Goal: Task Accomplishment & Management: Complete application form

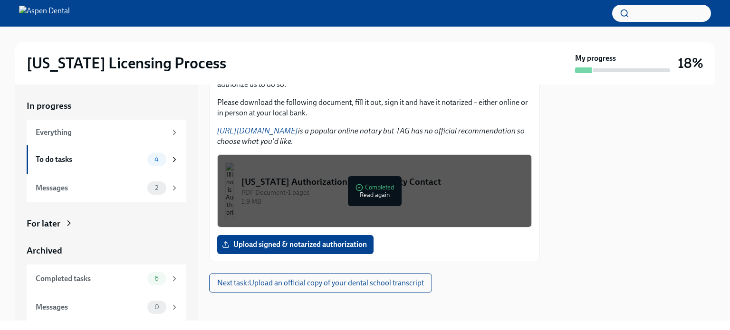
scroll to position [146, 0]
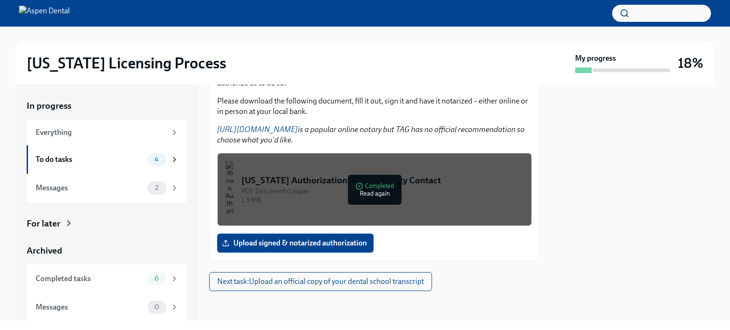
click at [342, 243] on span "Upload signed & notarized authorization" at bounding box center [295, 244] width 143 height 10
click at [0, 0] on input "Upload signed & notarized authorization" at bounding box center [0, 0] width 0 height 0
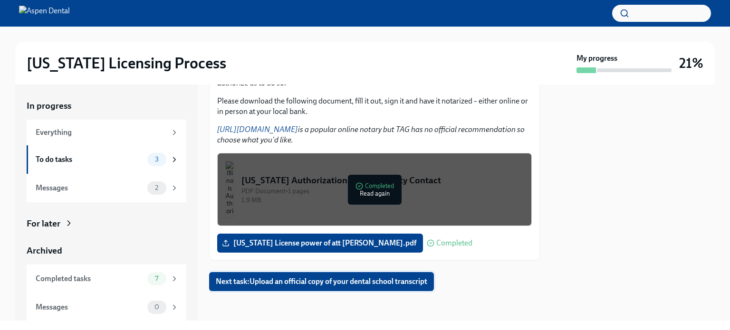
click at [331, 286] on button "Next task : Upload an official copy of your dental school transcript" at bounding box center [321, 281] width 225 height 19
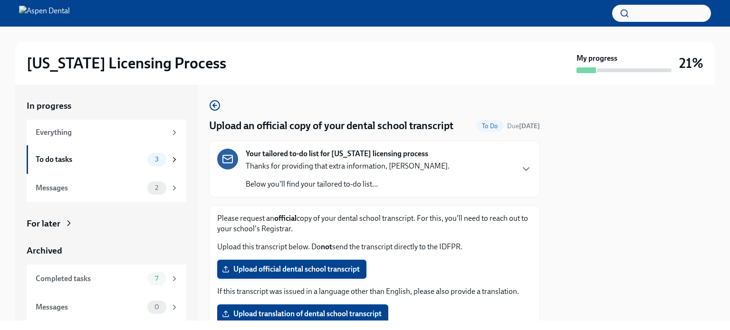
click at [314, 271] on span "Upload official dental school transcript" at bounding box center [292, 270] width 136 height 10
click at [0, 0] on input "Upload official dental school transcript" at bounding box center [0, 0] width 0 height 0
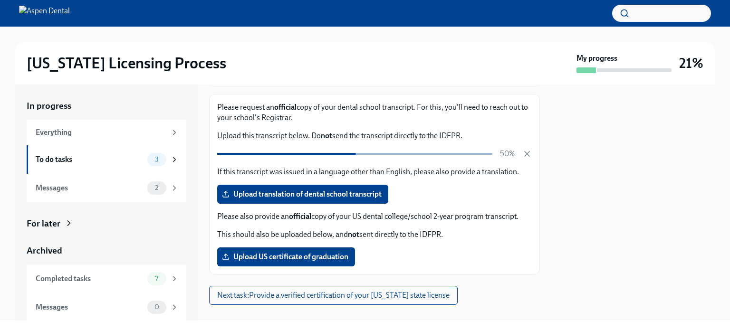
scroll to position [125, 0]
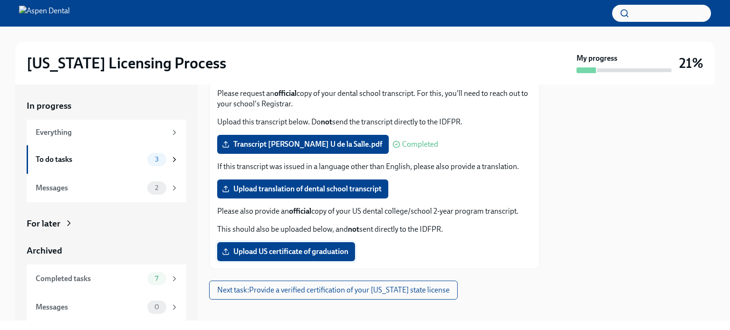
click at [297, 253] on span "Upload US certificate of graduation" at bounding box center [286, 252] width 124 height 10
click at [0, 0] on input "Upload US certificate of graduation" at bounding box center [0, 0] width 0 height 0
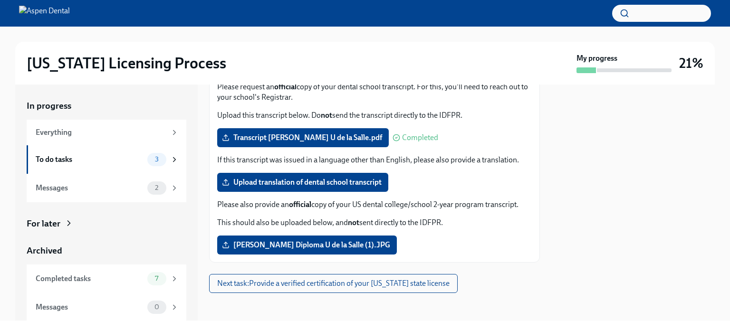
scroll to position [134, 0]
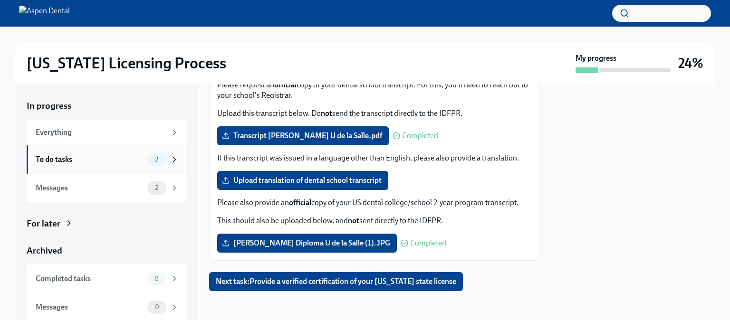
click at [60, 159] on div "To do tasks" at bounding box center [90, 159] width 108 height 10
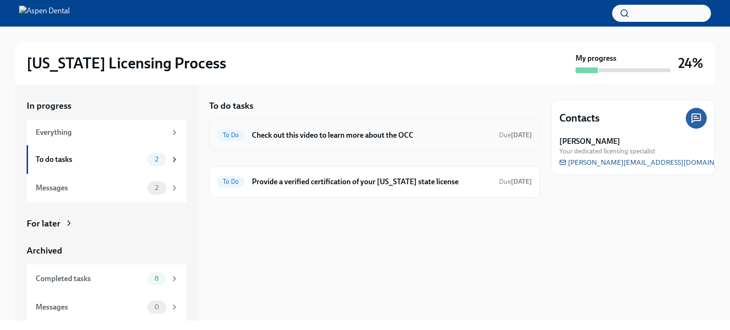
click at [356, 135] on h6 "Check out this video to learn more about the OCC" at bounding box center [371, 135] width 239 height 10
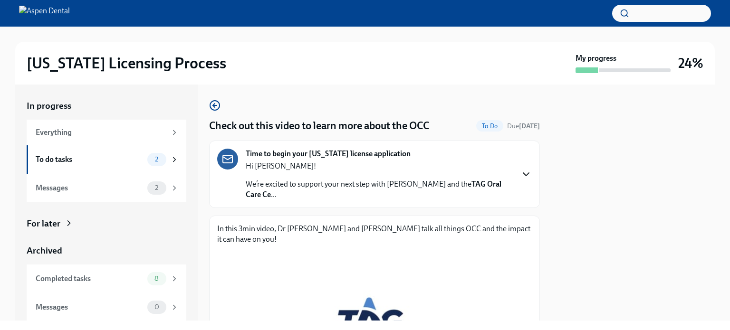
click at [523, 175] on icon "button" at bounding box center [526, 174] width 6 height 3
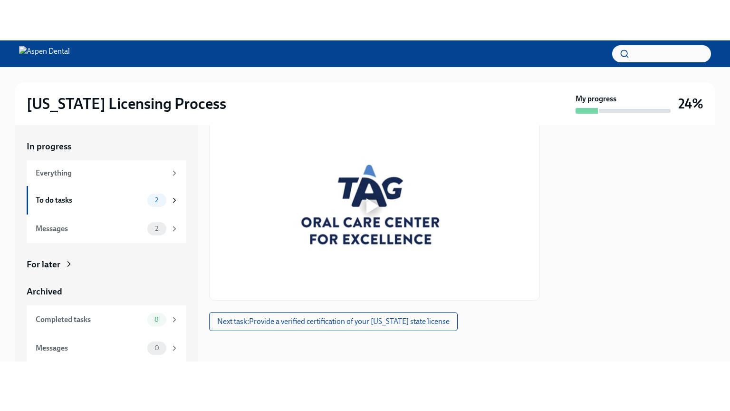
scroll to position [548, 0]
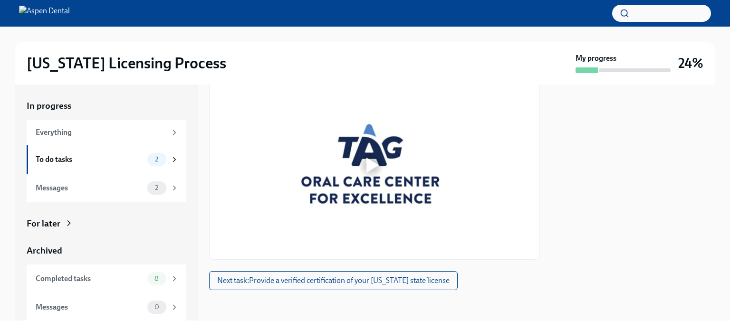
click at [371, 167] on div at bounding box center [372, 165] width 12 height 15
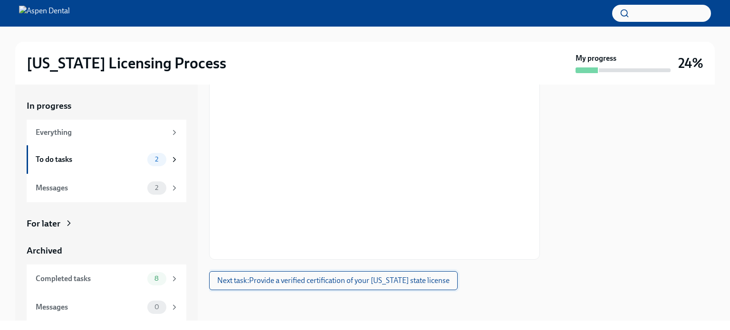
click at [324, 286] on span "Next task : Provide a verified certification of your [US_STATE] state license" at bounding box center [333, 281] width 232 height 10
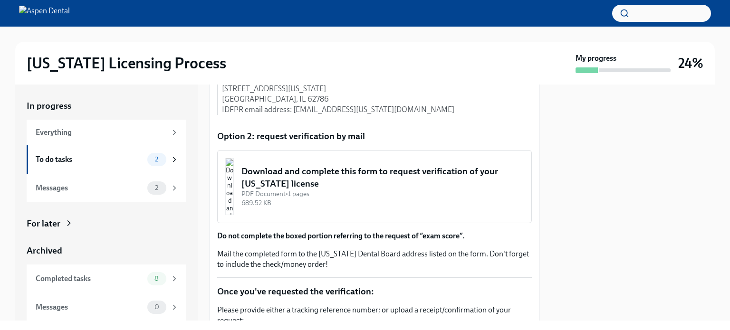
scroll to position [523, 0]
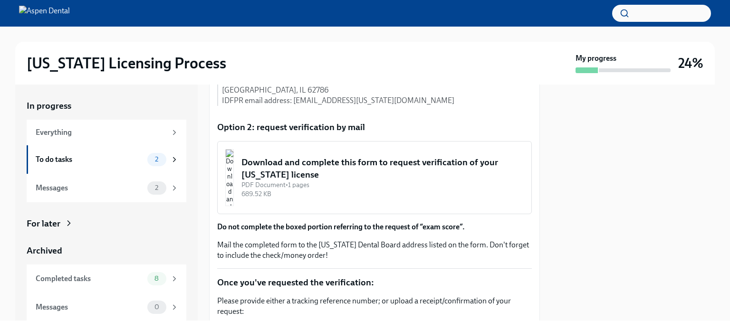
click at [314, 181] on div "Download and complete this form to request verification of your [US_STATE] lice…" at bounding box center [382, 168] width 282 height 24
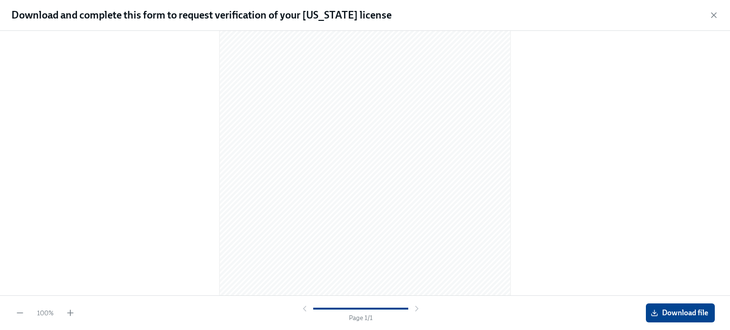
scroll to position [95, 0]
click at [685, 315] on span "Download file" at bounding box center [680, 313] width 56 height 10
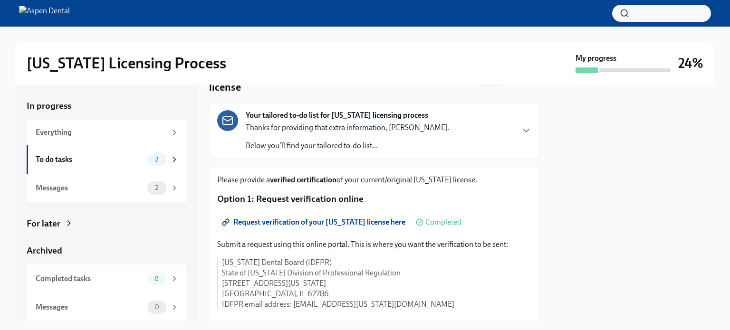
scroll to position [48, 0]
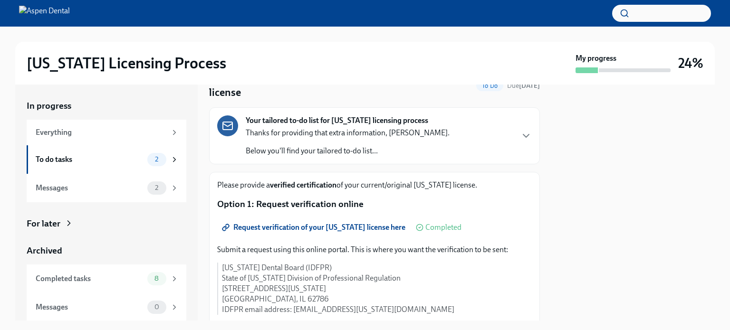
click at [286, 228] on span "Request verification of your [US_STATE] license here" at bounding box center [315, 228] width 182 height 10
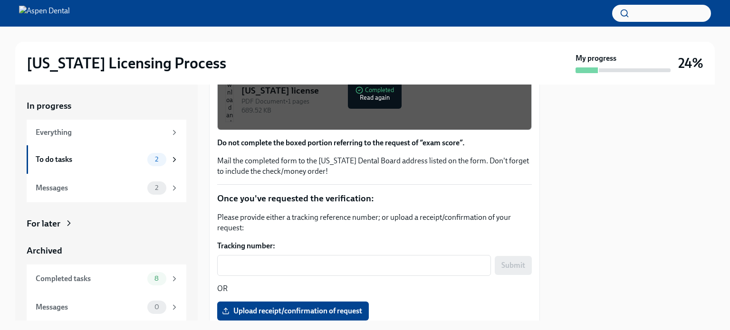
scroll to position [378, 0]
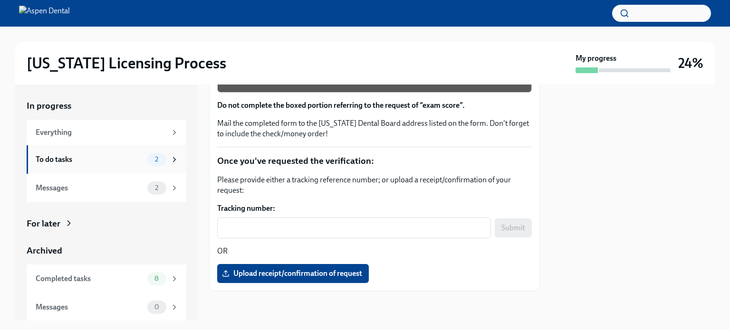
click at [48, 159] on div "To do tasks" at bounding box center [90, 159] width 108 height 10
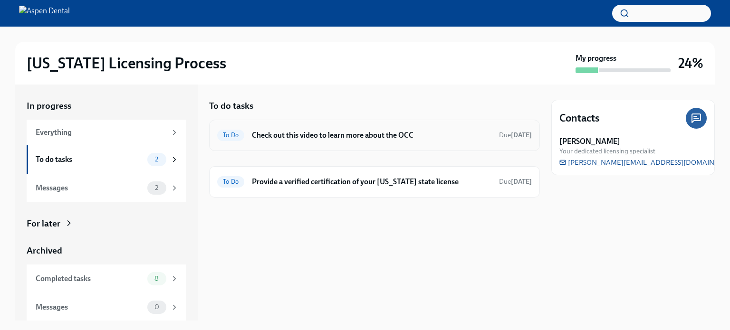
click at [359, 133] on h6 "Check out this video to learn more about the OCC" at bounding box center [371, 135] width 239 height 10
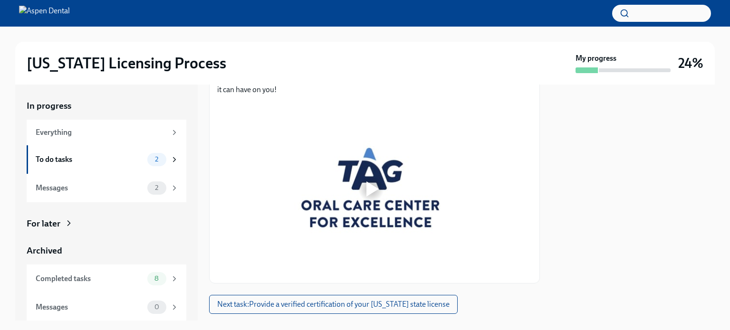
scroll to position [162, 0]
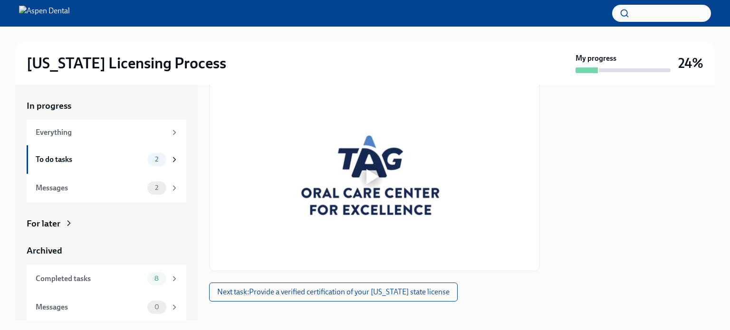
click at [369, 169] on div at bounding box center [372, 176] width 12 height 15
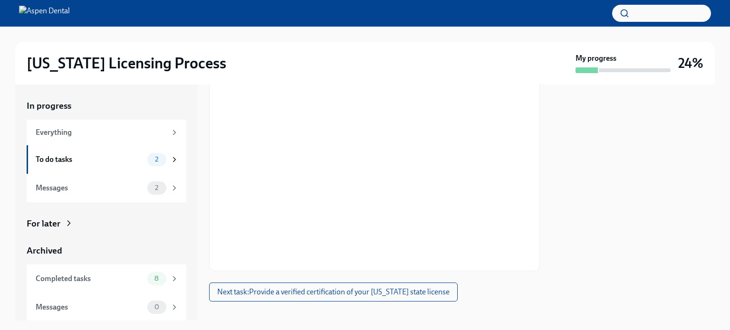
scroll to position [0, 0]
click at [57, 129] on div "Everything" at bounding box center [101, 132] width 131 height 10
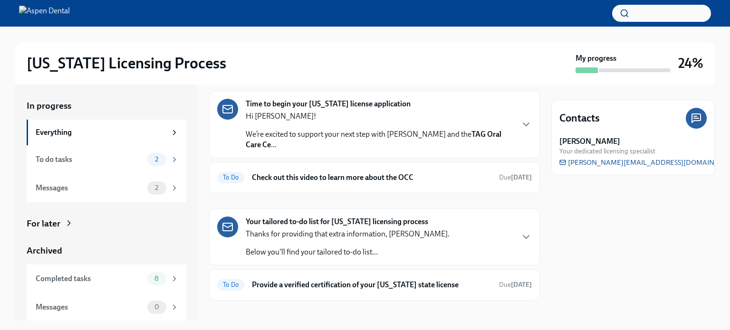
scroll to position [38, 0]
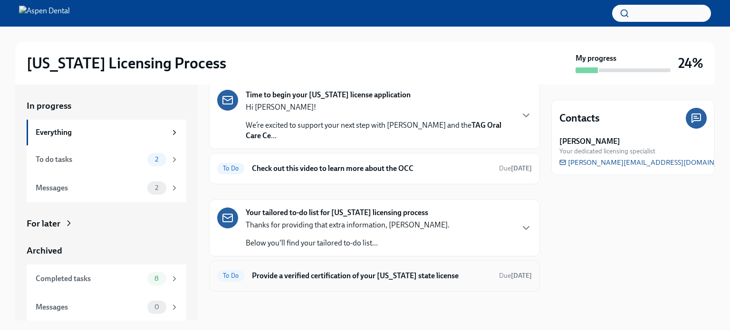
click at [354, 275] on h6 "Provide a verified certification of your [US_STATE] state license" at bounding box center [371, 276] width 239 height 10
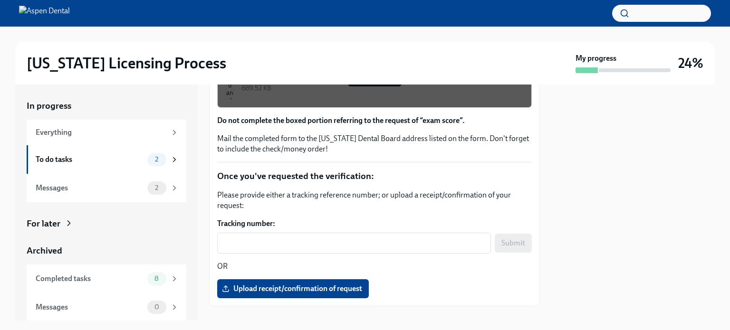
scroll to position [378, 0]
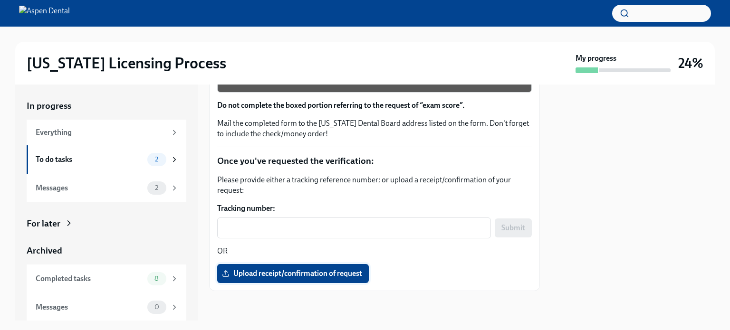
click at [316, 275] on span "Upload receipt/confirmation of request" at bounding box center [293, 274] width 138 height 10
click at [0, 0] on input "Upload receipt/confirmation of request" at bounding box center [0, 0] width 0 height 0
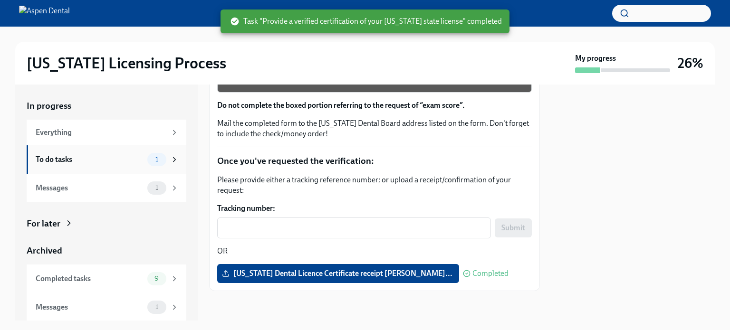
click at [55, 159] on div "To do tasks" at bounding box center [90, 159] width 108 height 10
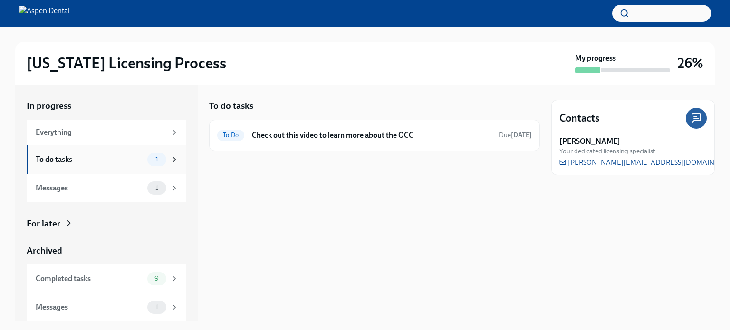
scroll to position [0, 0]
click at [57, 157] on div "To do tasks" at bounding box center [90, 159] width 108 height 10
click at [350, 140] on div "To Do Check out this video to learn more about the OCC Due [DATE]" at bounding box center [374, 135] width 315 height 15
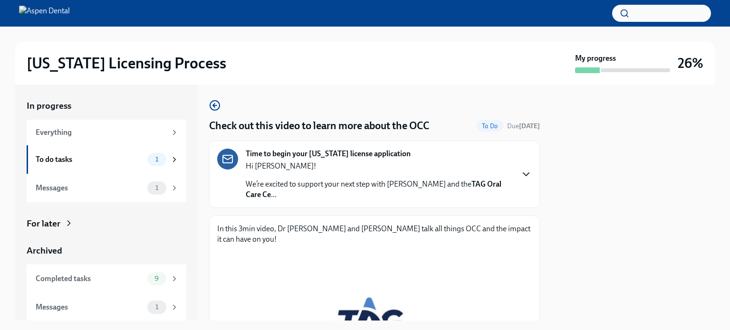
click at [520, 175] on icon "button" at bounding box center [525, 174] width 11 height 11
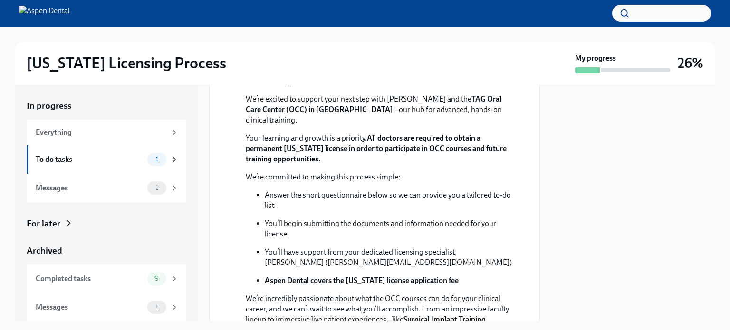
scroll to position [143, 0]
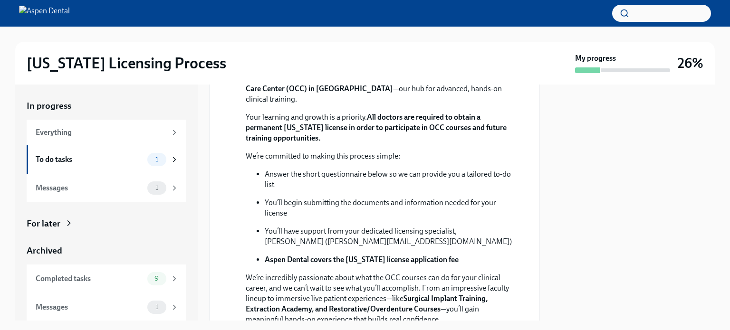
click at [352, 48] on button "Zoom image" at bounding box center [381, 48] width 271 height 0
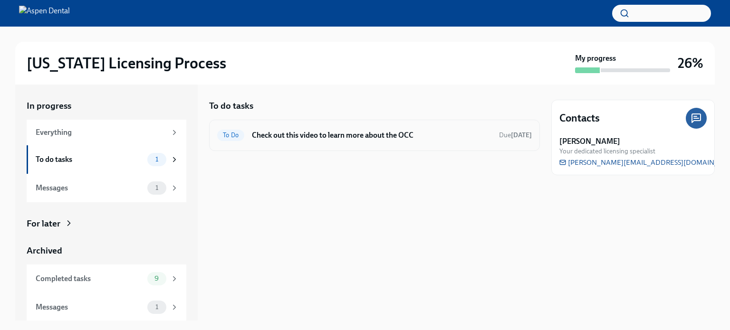
click at [310, 137] on h6 "Check out this video to learn more about the OCC" at bounding box center [371, 135] width 239 height 10
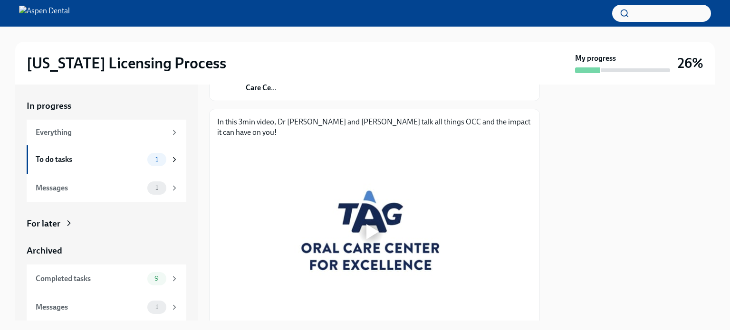
scroll to position [132, 0]
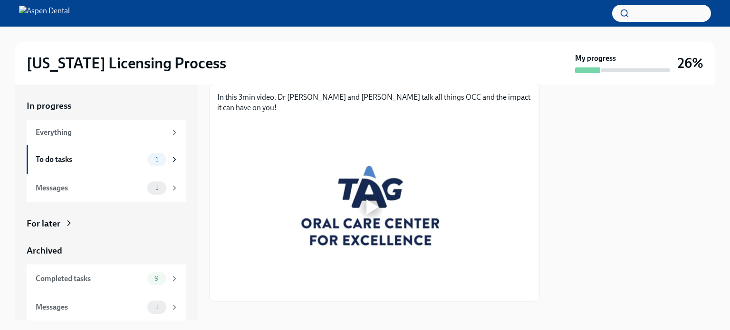
click at [371, 200] on div at bounding box center [372, 207] width 12 height 15
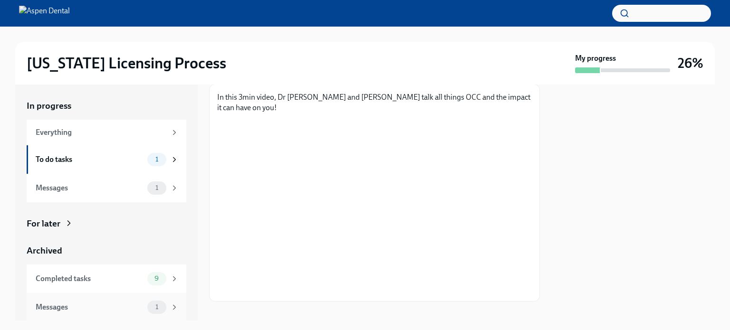
click at [54, 306] on div "Messages" at bounding box center [90, 307] width 108 height 10
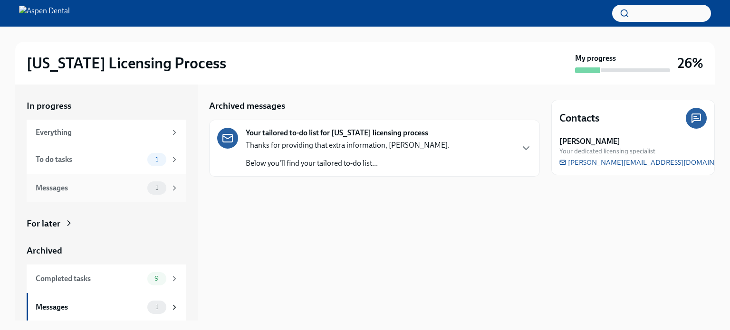
click at [56, 191] on div "Messages" at bounding box center [90, 188] width 108 height 10
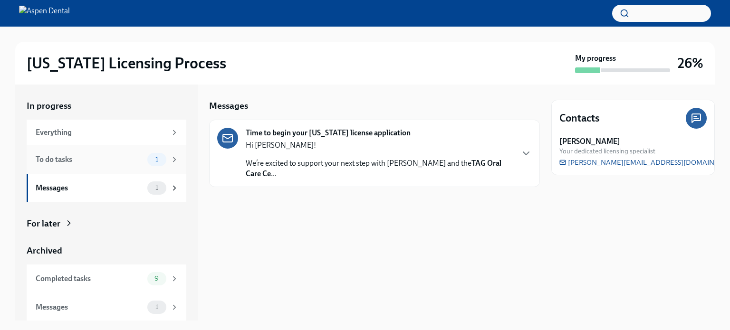
click at [54, 158] on div "To do tasks" at bounding box center [90, 159] width 108 height 10
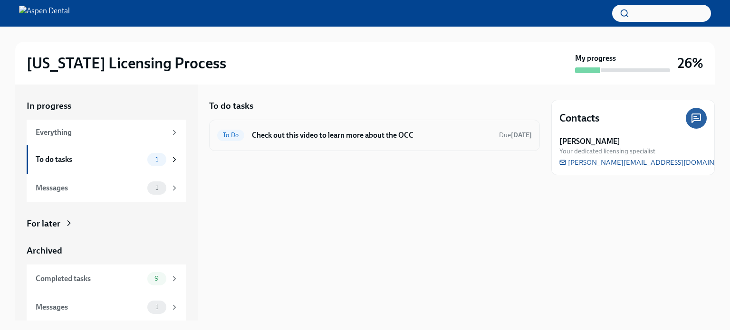
click at [344, 133] on h6 "Check out this video to learn more about the OCC" at bounding box center [371, 135] width 239 height 10
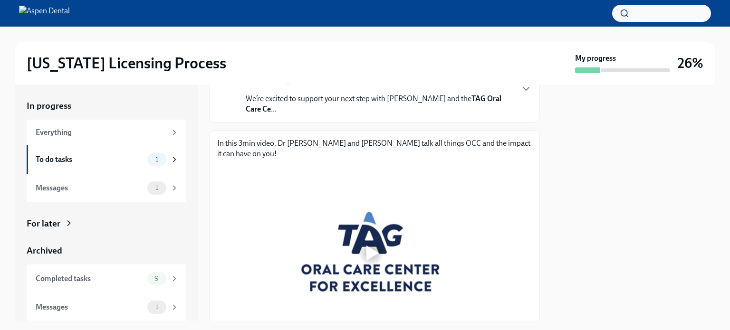
scroll to position [132, 0]
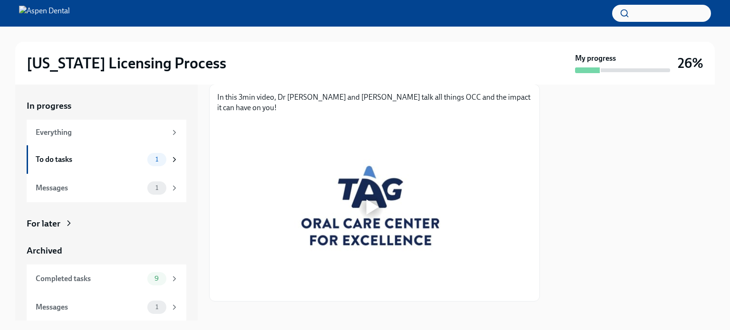
click at [370, 200] on div at bounding box center [372, 207] width 12 height 15
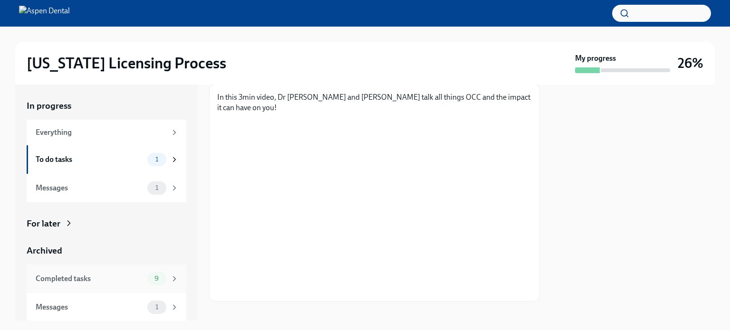
click at [48, 274] on div "Completed tasks" at bounding box center [90, 279] width 108 height 10
